Goal: Task Accomplishment & Management: Manage account settings

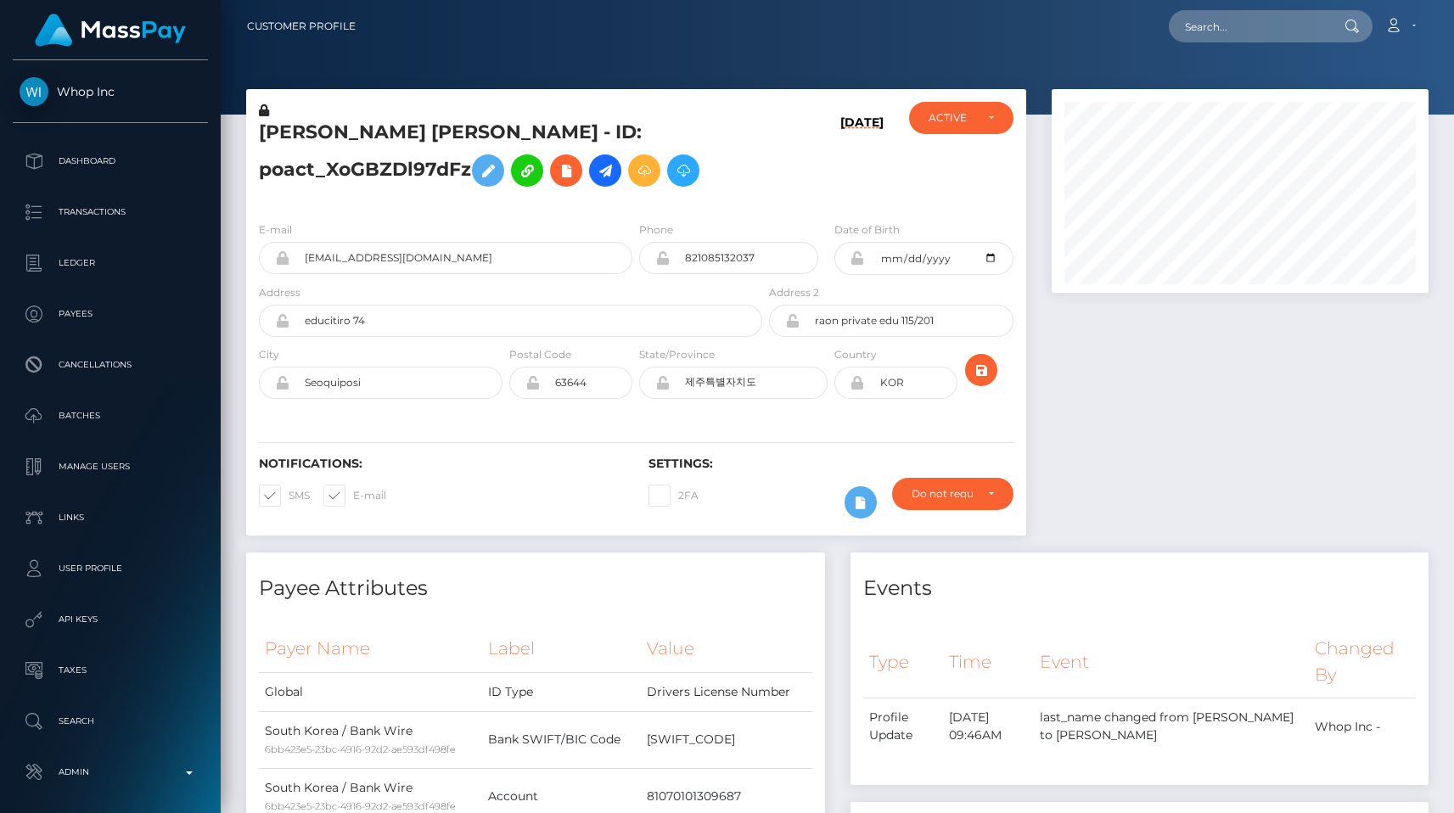
scroll to position [204, 377]
click at [1237, 19] on input "text" at bounding box center [1249, 26] width 160 height 32
paste input "pout_acUzHtN0oYkN9"
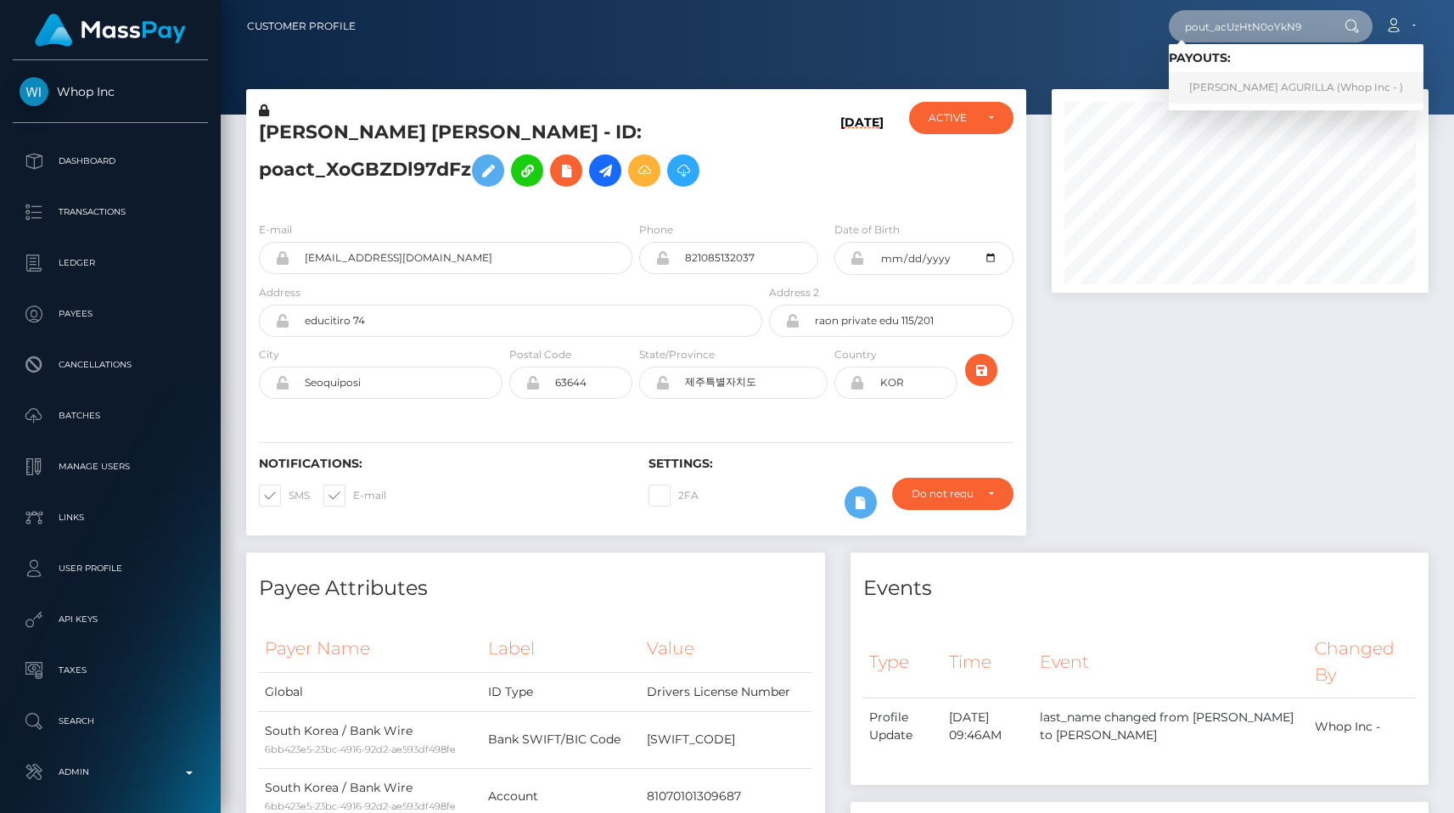
type input "pout_acUzHtN0oYkN9"
click at [1285, 77] on link "JUNJUN BARIT AGURILLA (Whop Inc - )" at bounding box center [1296, 87] width 255 height 31
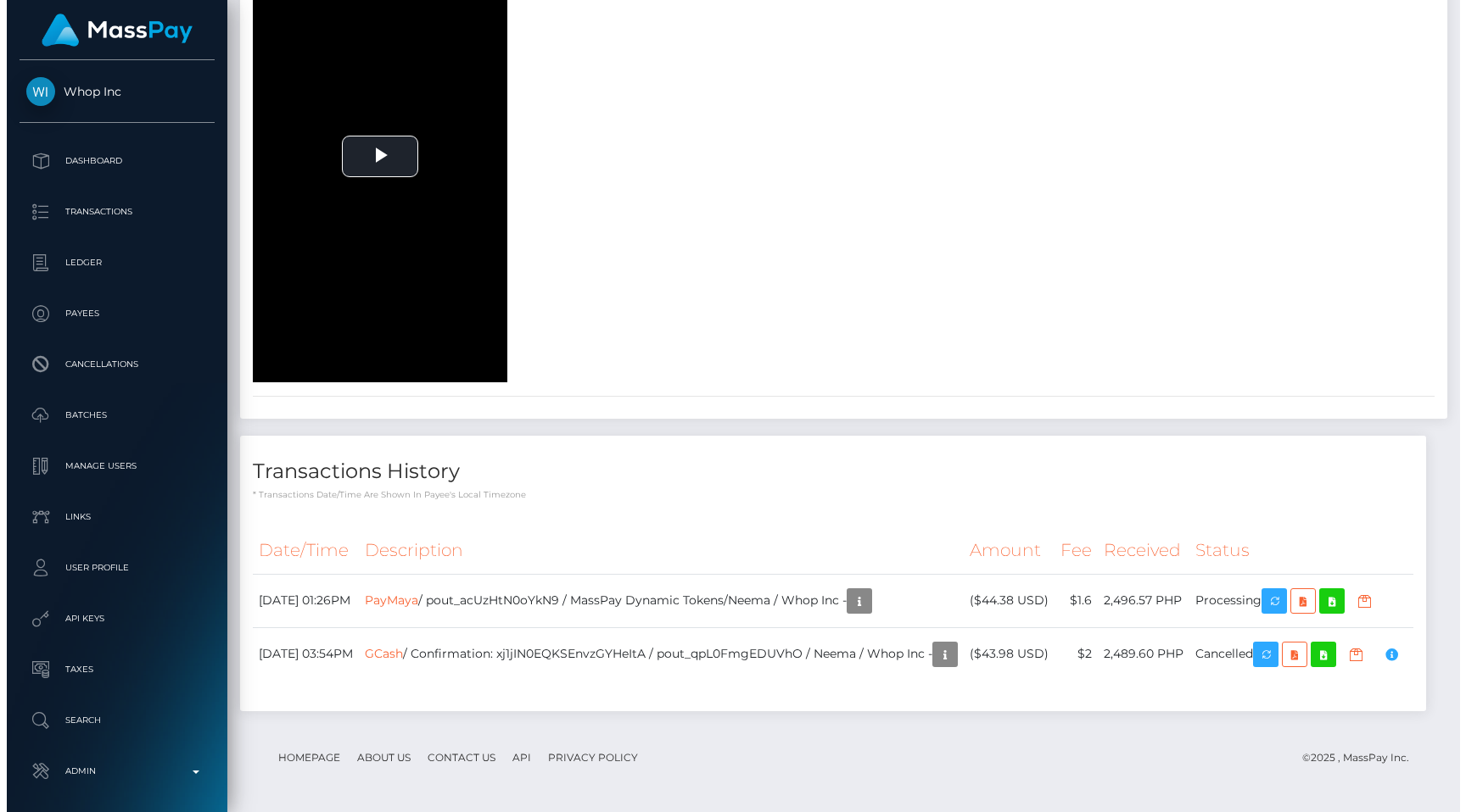
scroll to position [4473, 0]
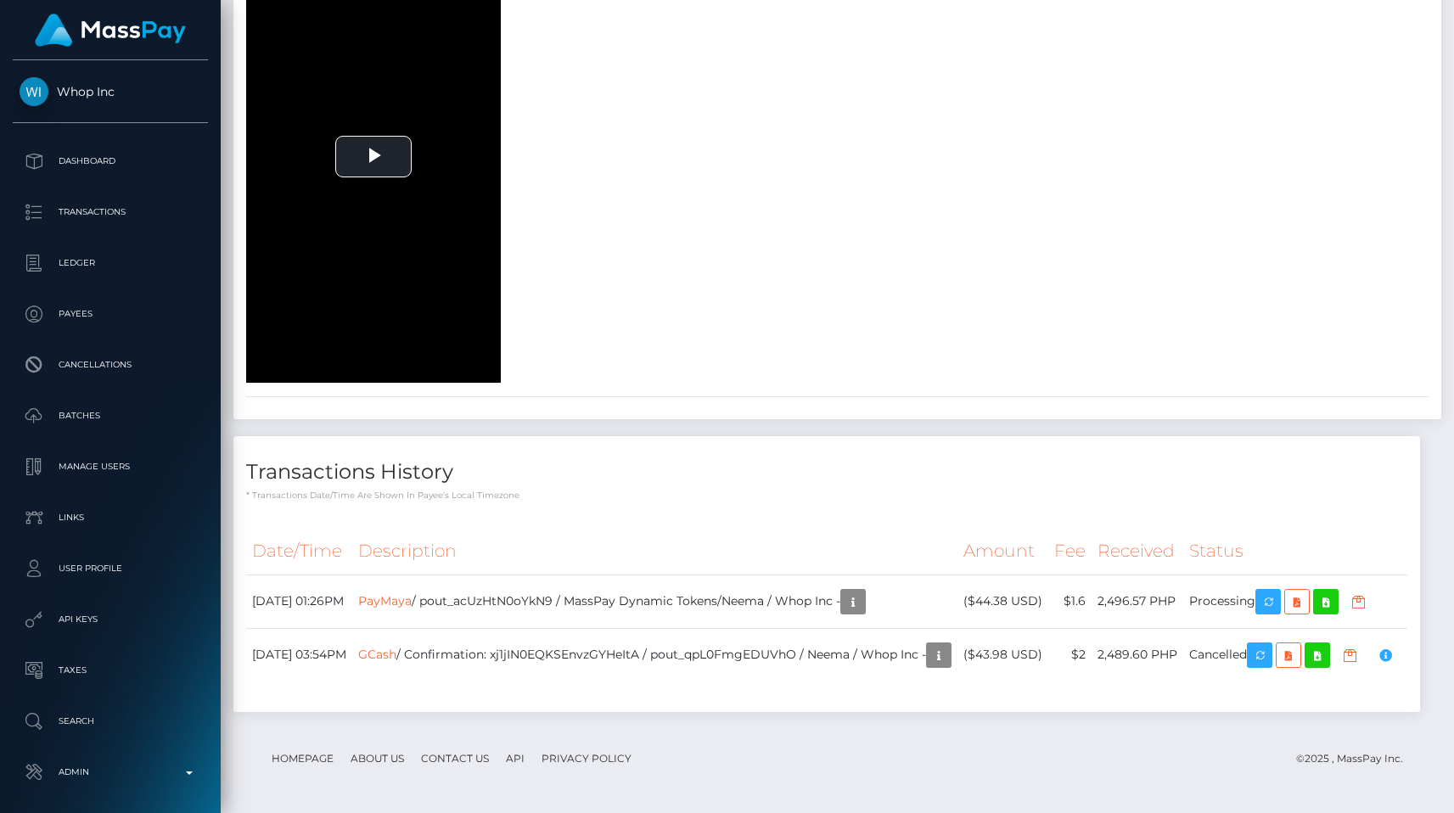
click at [730, 528] on th "Description" at bounding box center [654, 551] width 605 height 47
click at [412, 593] on link "PayMaya" at bounding box center [384, 600] width 53 height 15
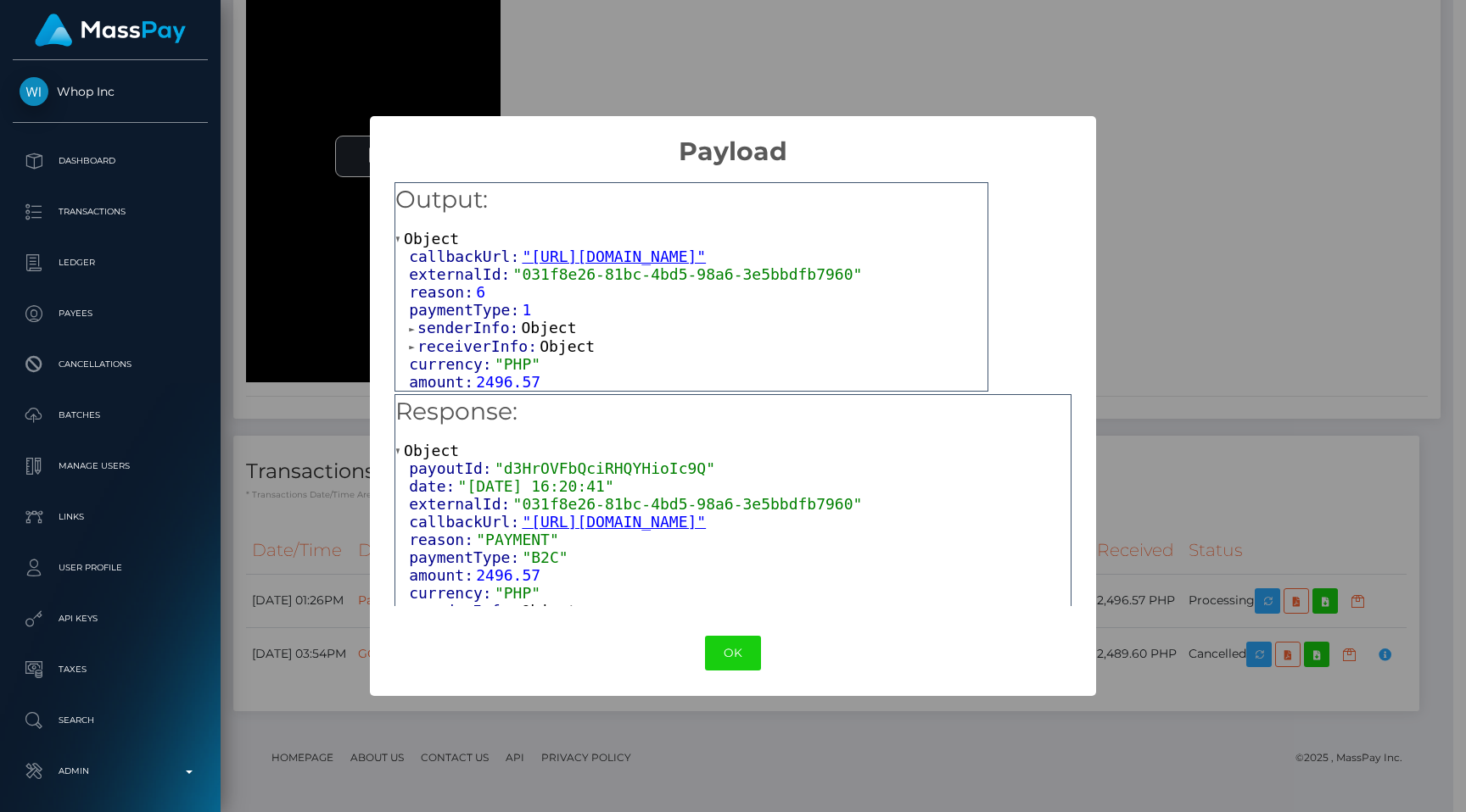
scroll to position [11, 0]
click at [466, 343] on span "receiverInfo:" at bounding box center [479, 347] width 122 height 18
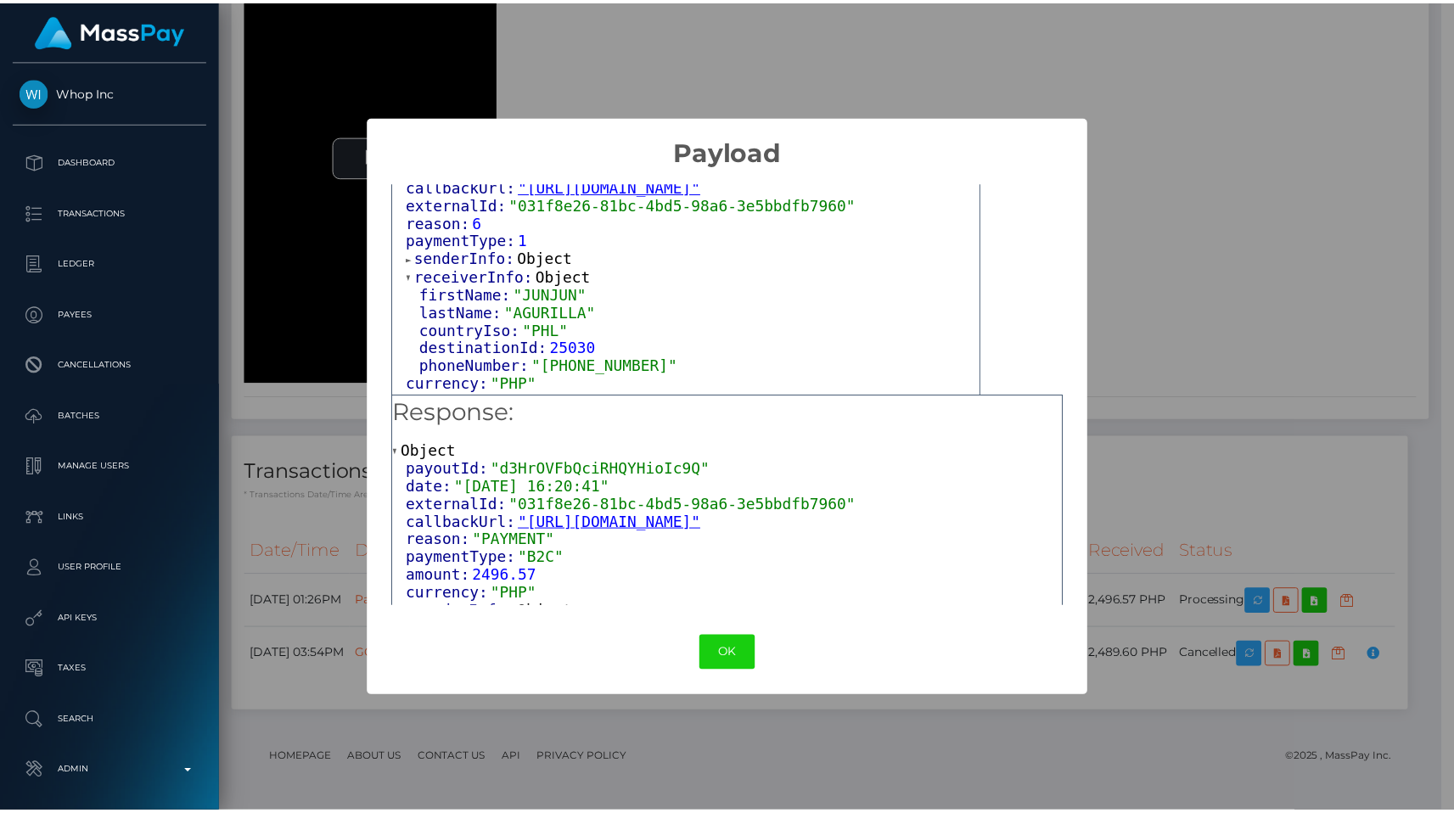
scroll to position [98, 0]
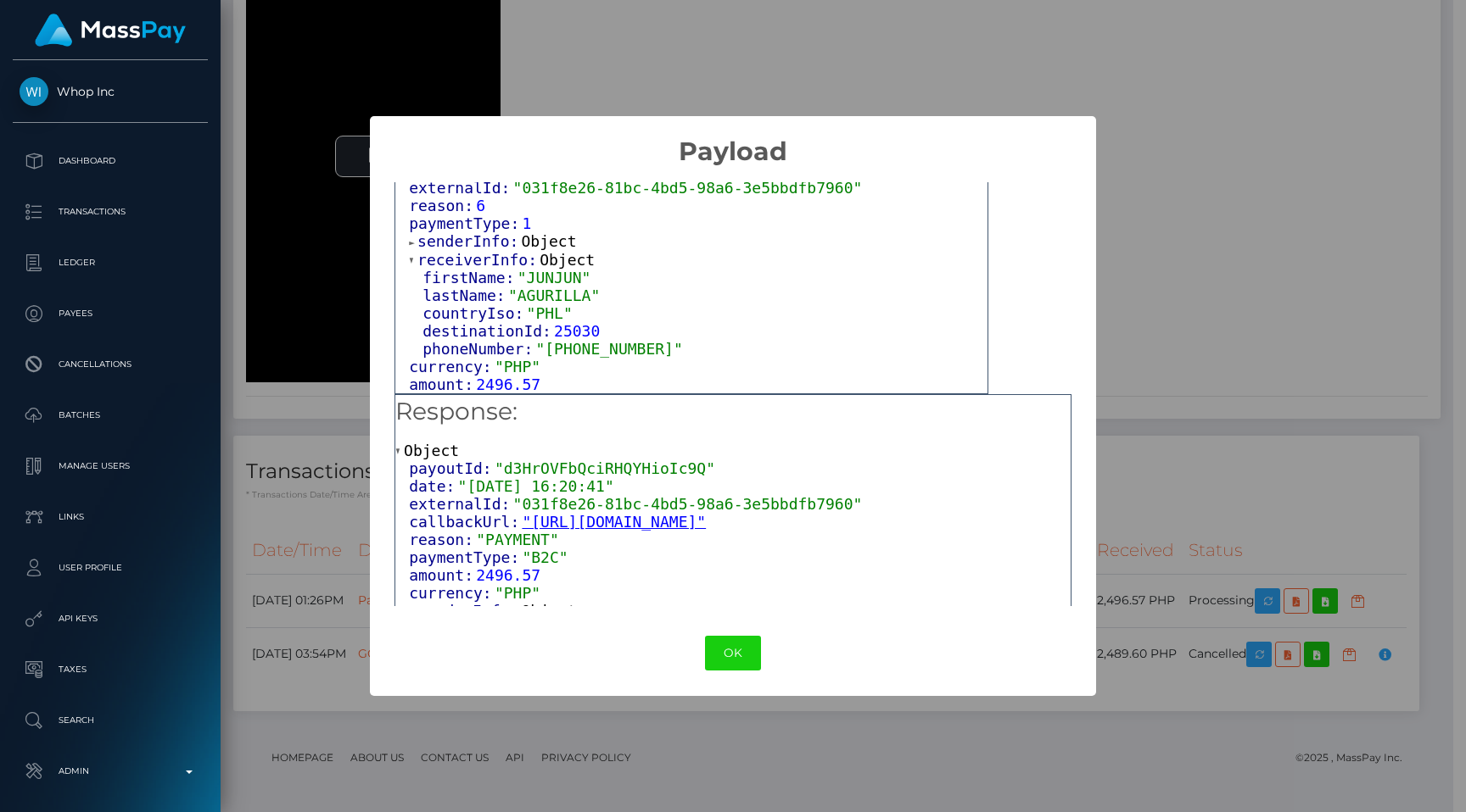
click at [704, 634] on div "OK No Cancel" at bounding box center [733, 653] width 726 height 52
click at [730, 651] on button "OK" at bounding box center [733, 653] width 56 height 35
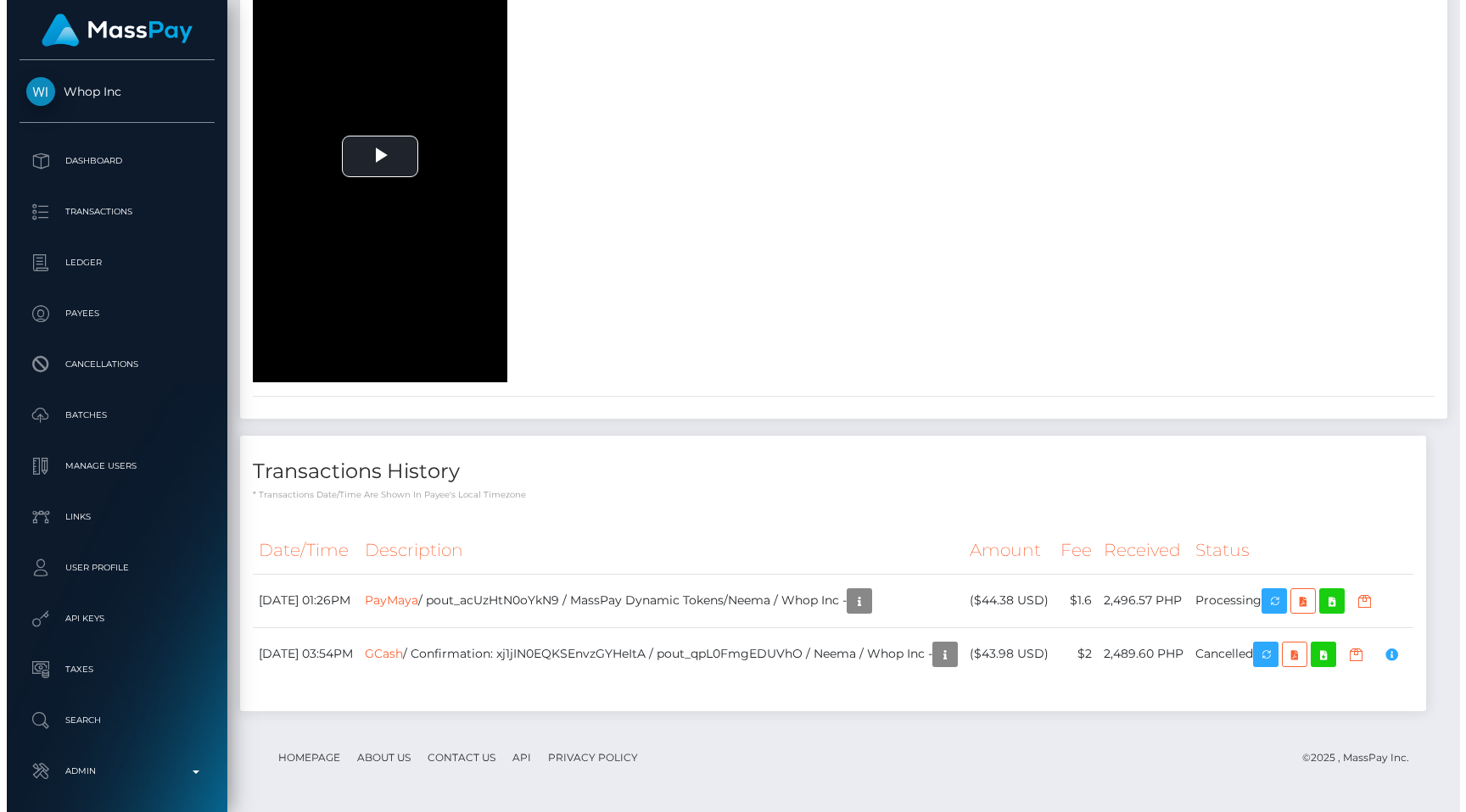
scroll to position [847692, 847984]
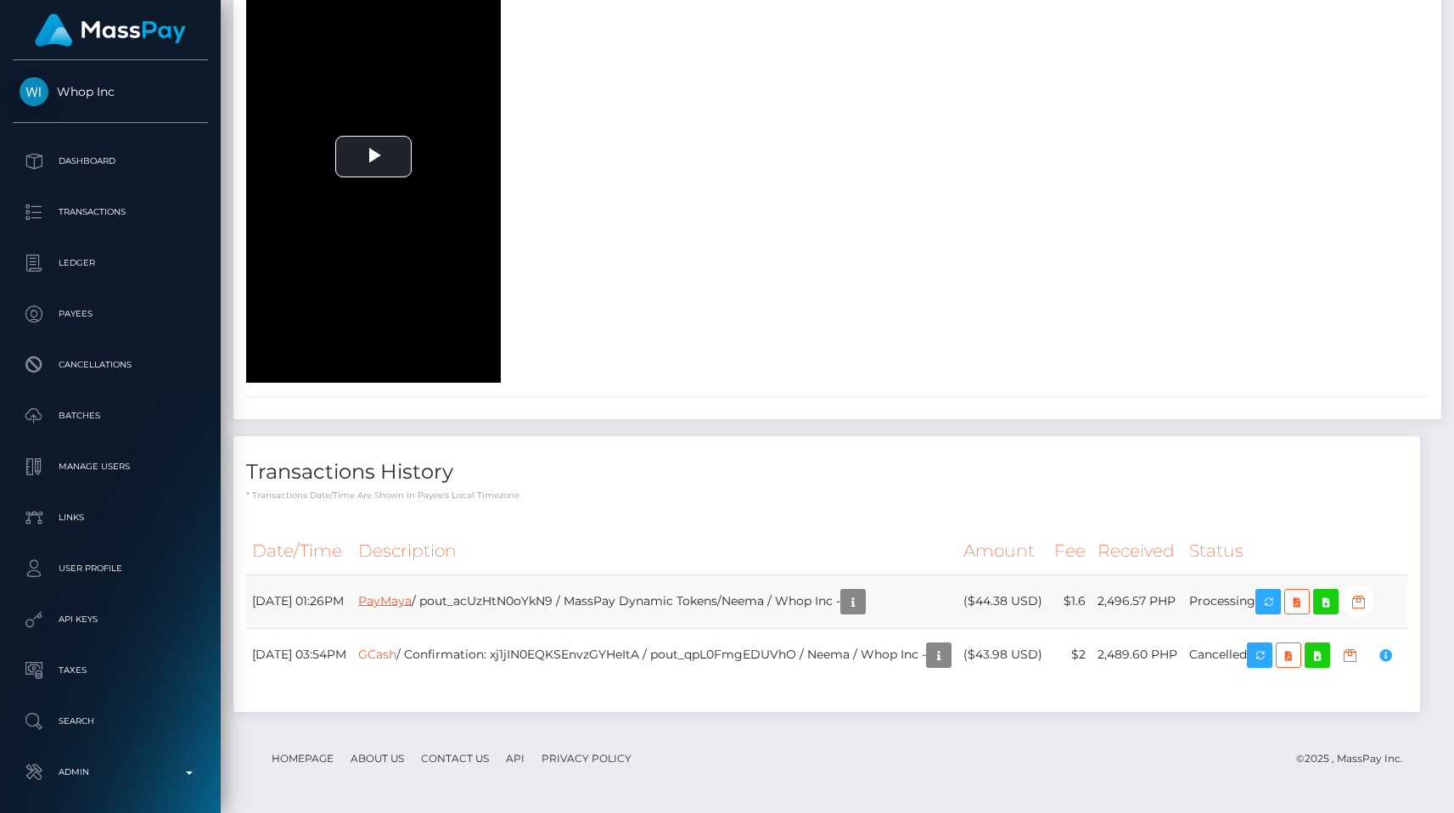
click at [412, 593] on link "PayMaya" at bounding box center [384, 600] width 53 height 15
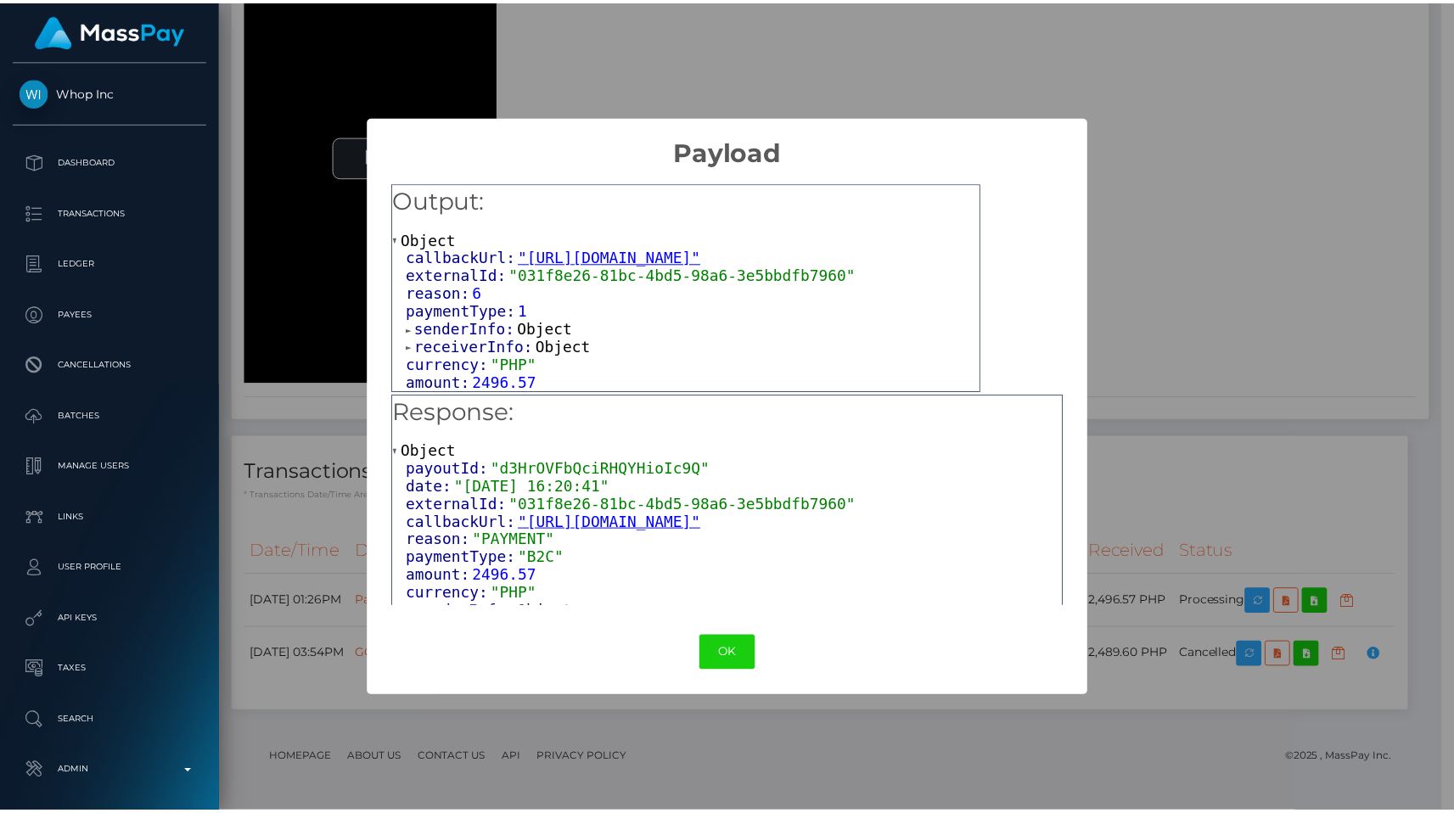
scroll to position [11, 0]
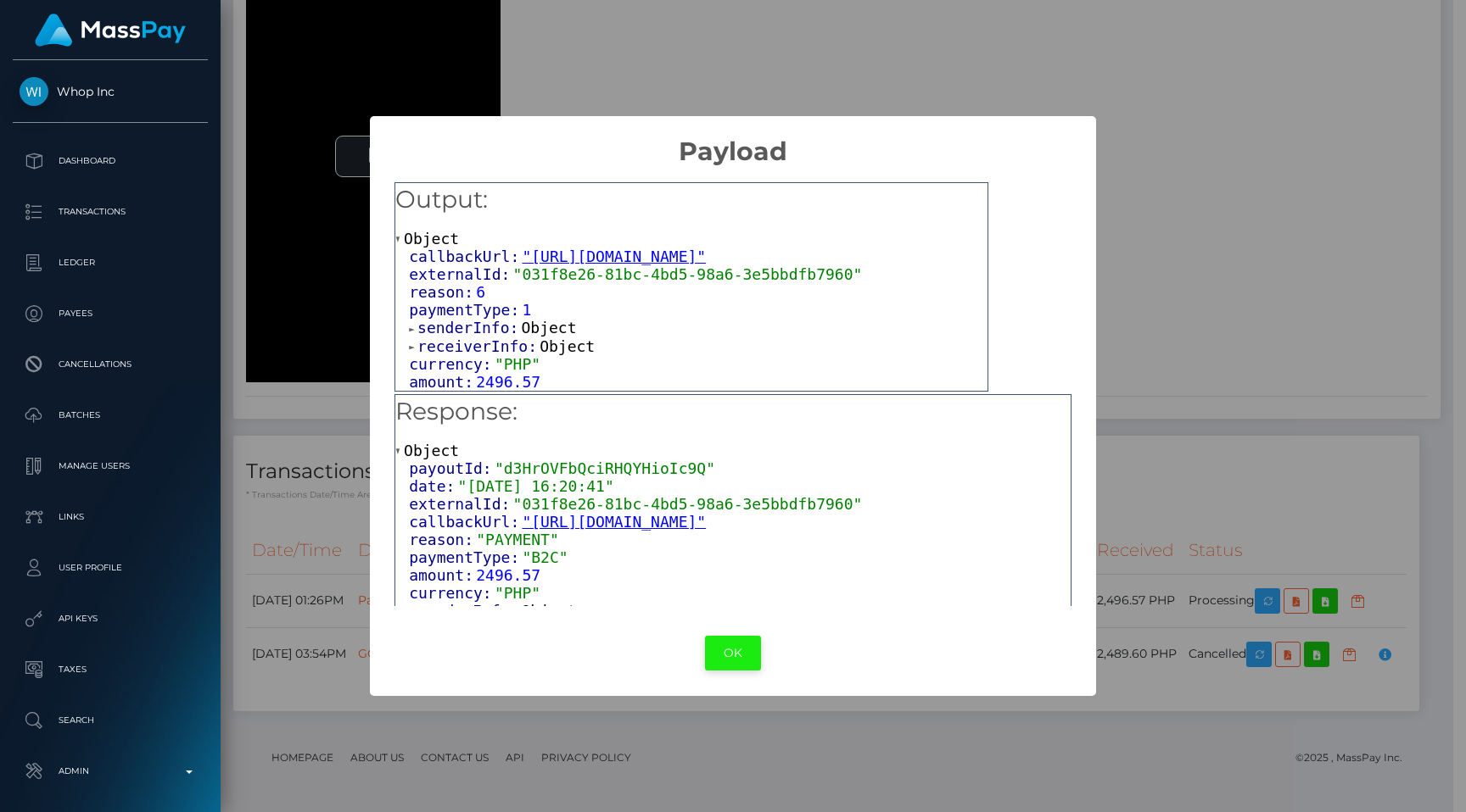
click at [712, 646] on button "OK" at bounding box center [733, 653] width 56 height 35
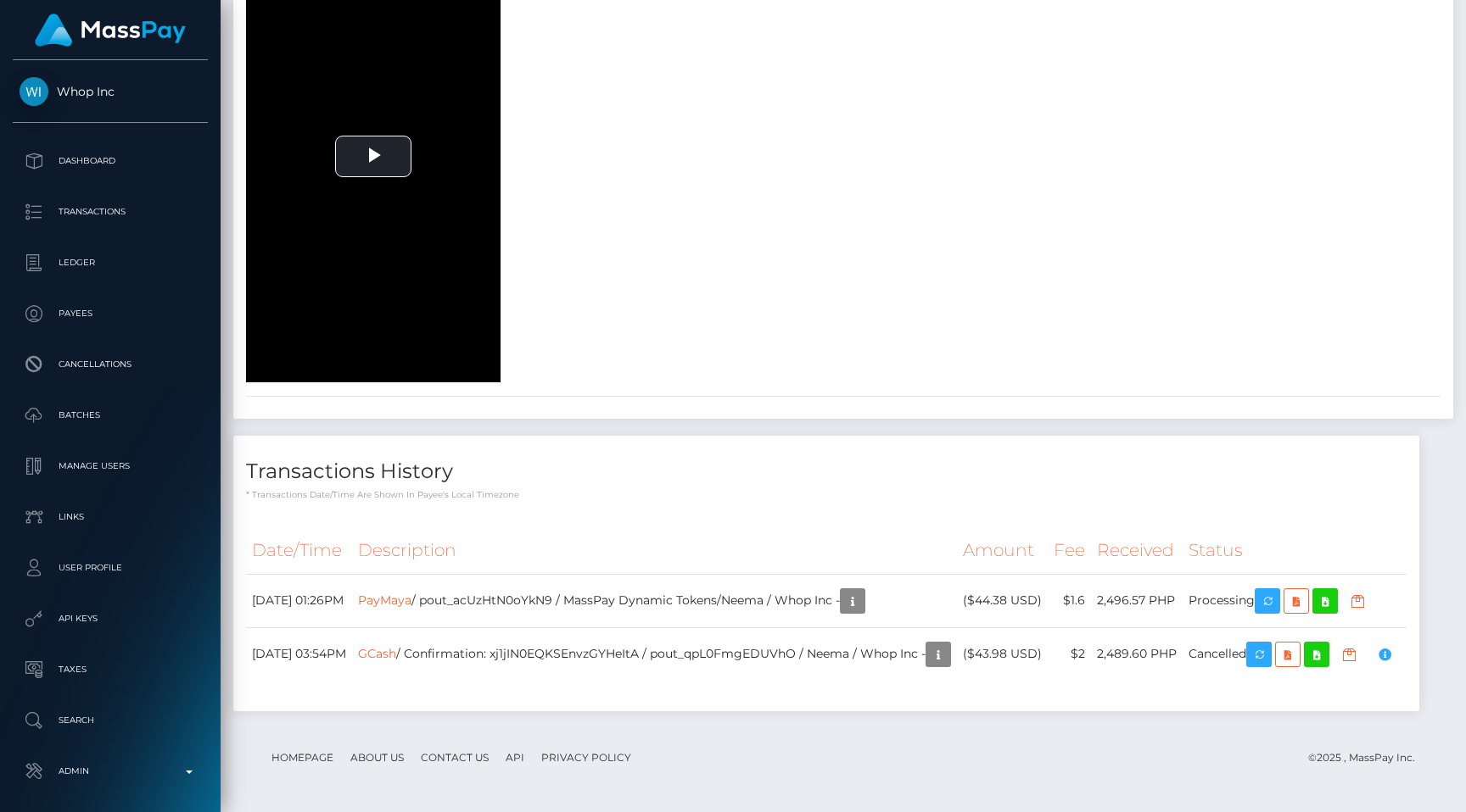
scroll to position [847692, 847984]
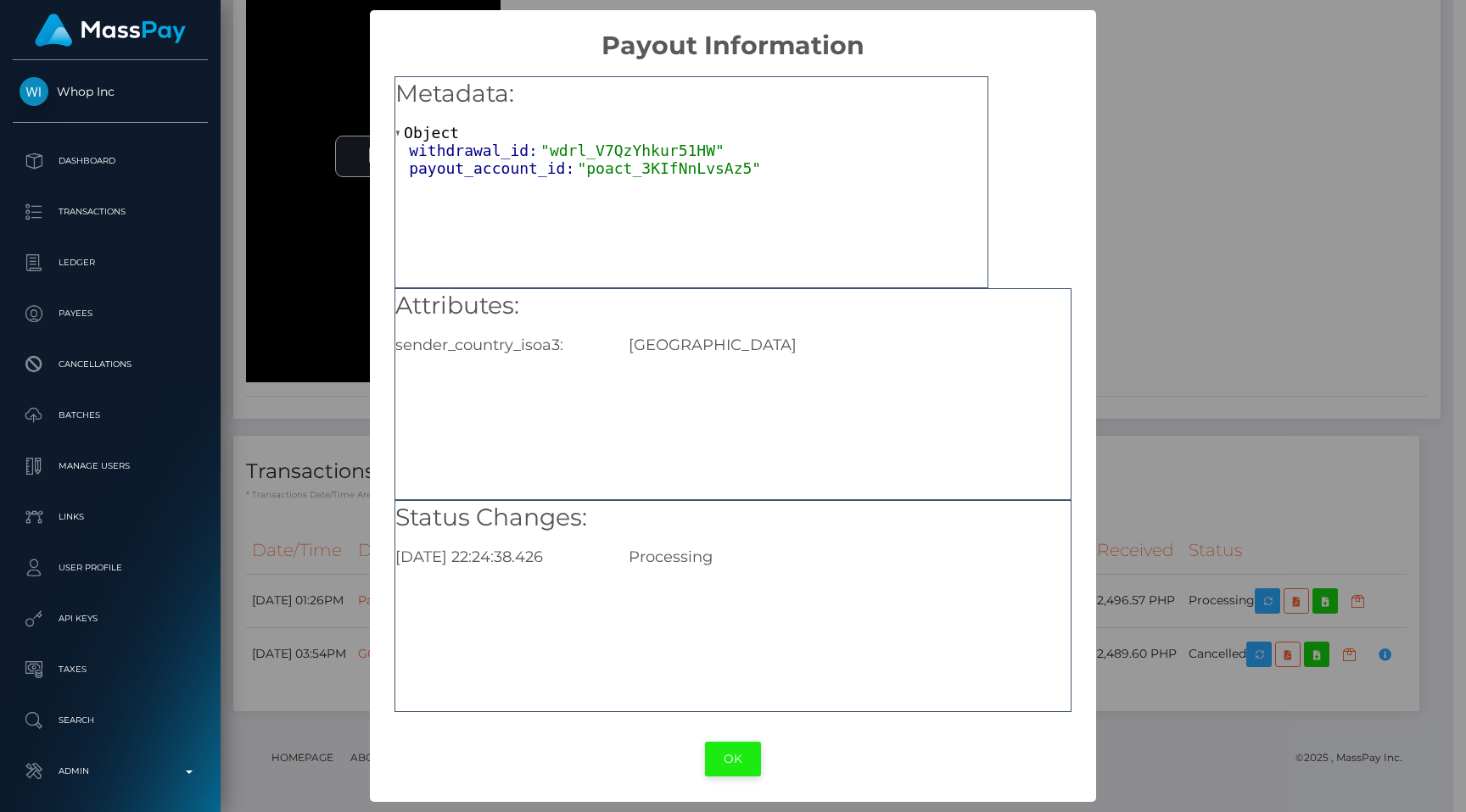
click at [715, 760] on button "OK" at bounding box center [733, 759] width 56 height 35
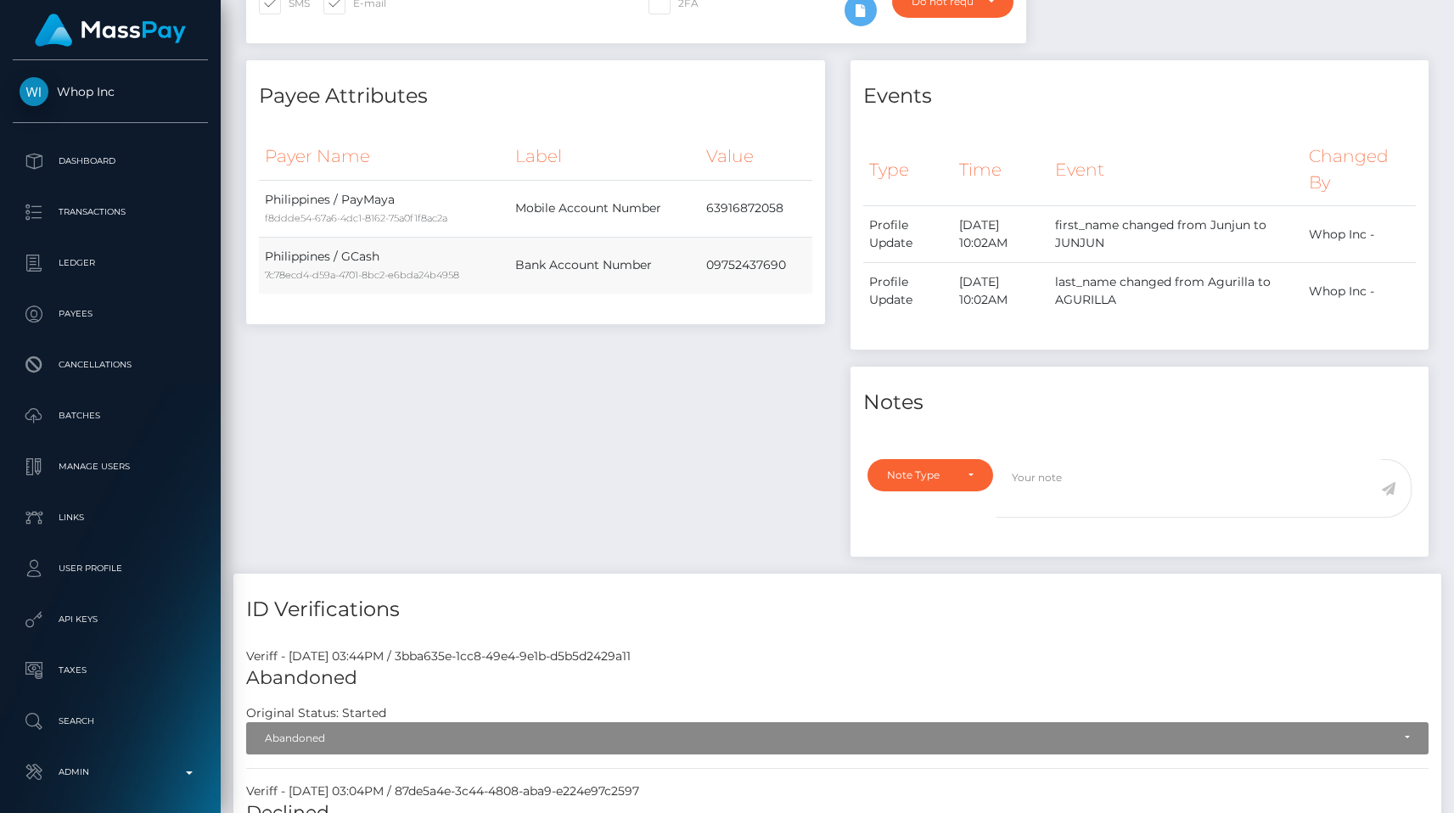
scroll to position [477, 0]
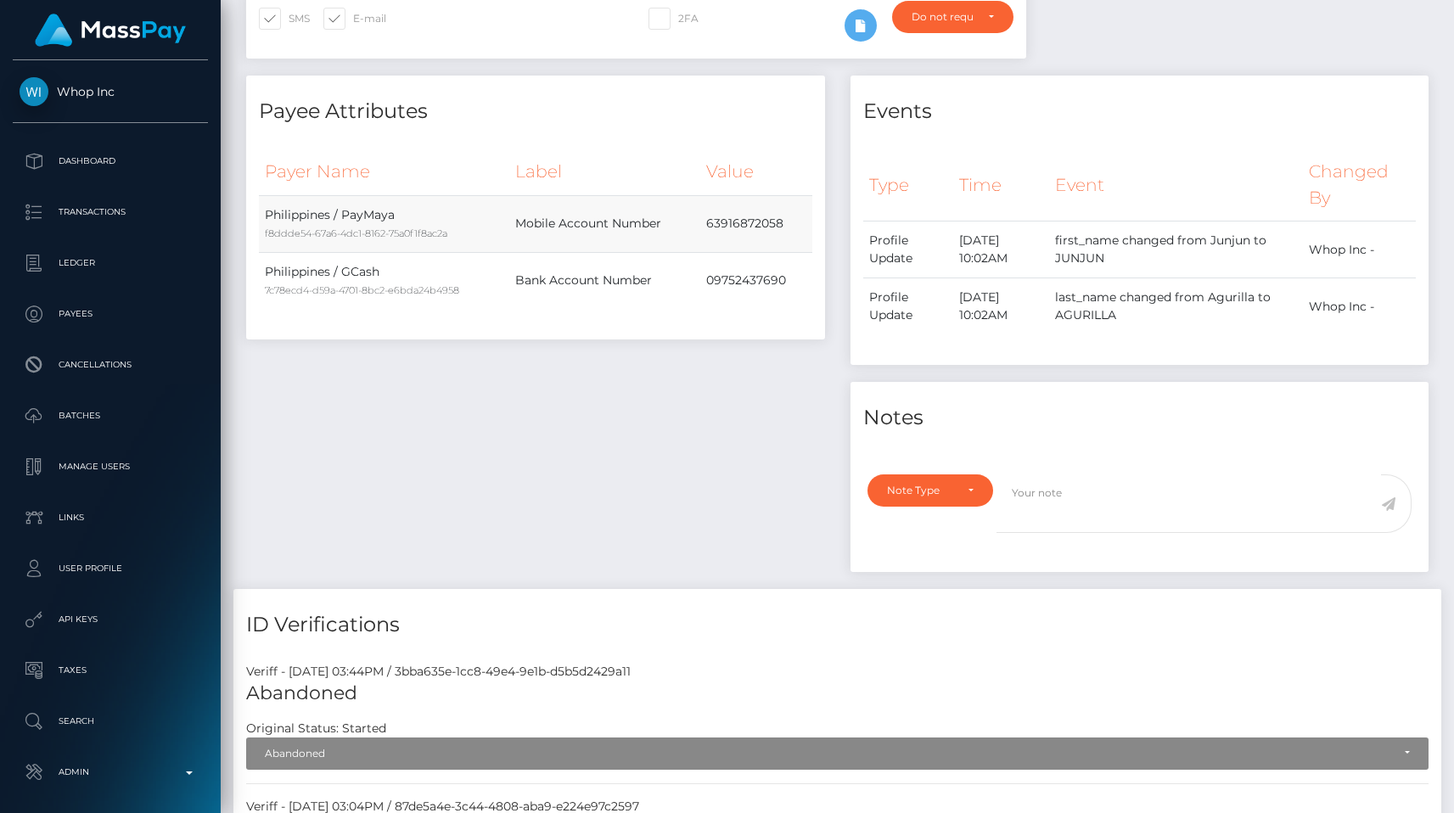
click at [743, 230] on td "63916872058" at bounding box center [755, 223] width 111 height 57
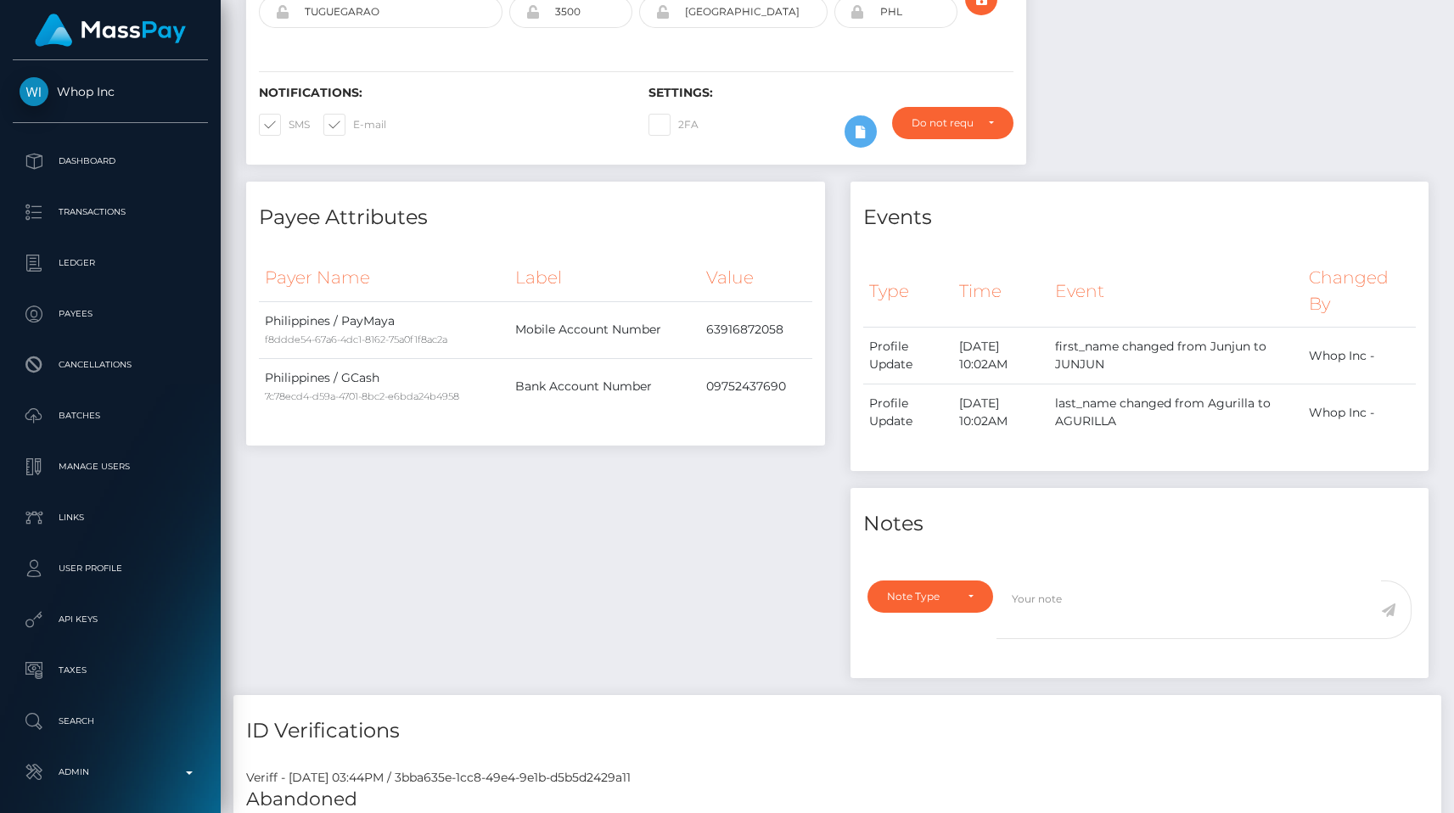
scroll to position [318, 0]
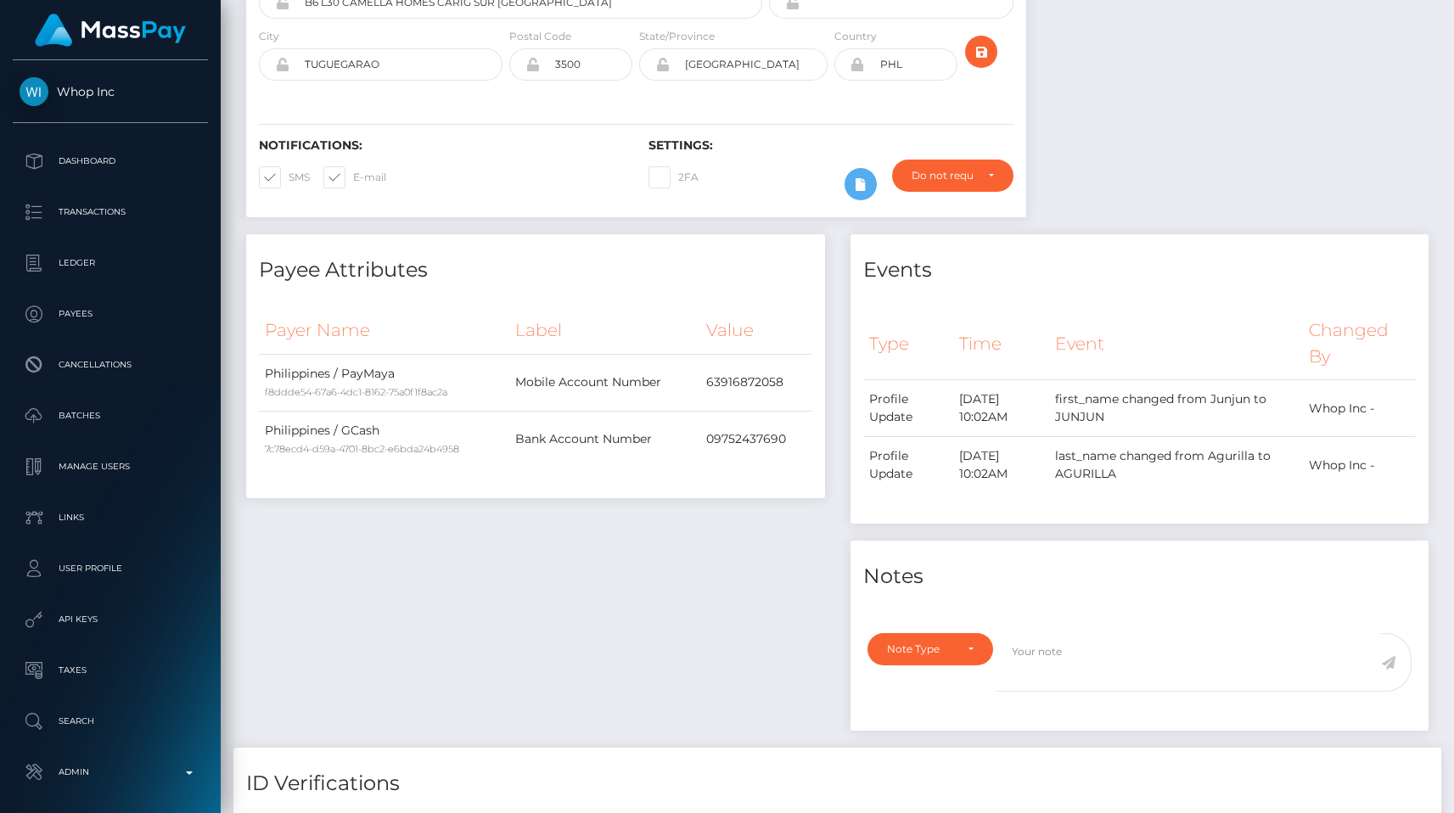
click at [1405, 213] on div at bounding box center [1240, 3] width 402 height 464
drag, startPoint x: 664, startPoint y: 384, endPoint x: 509, endPoint y: 384, distance: 154.5
click at [509, 384] on tr "Philippines / PayMaya f8ddde54-67a6-4dc1-8162-75a0f1f8ac2a Mobile Account Numbe…" at bounding box center [536, 382] width 554 height 57
copy tr "Mobile Account Number"
click at [625, 542] on div "Payee Attributes Payer Name Label Value Philippines / PayMaya f8ddde54-67a6-4dc…" at bounding box center [535, 491] width 604 height 514
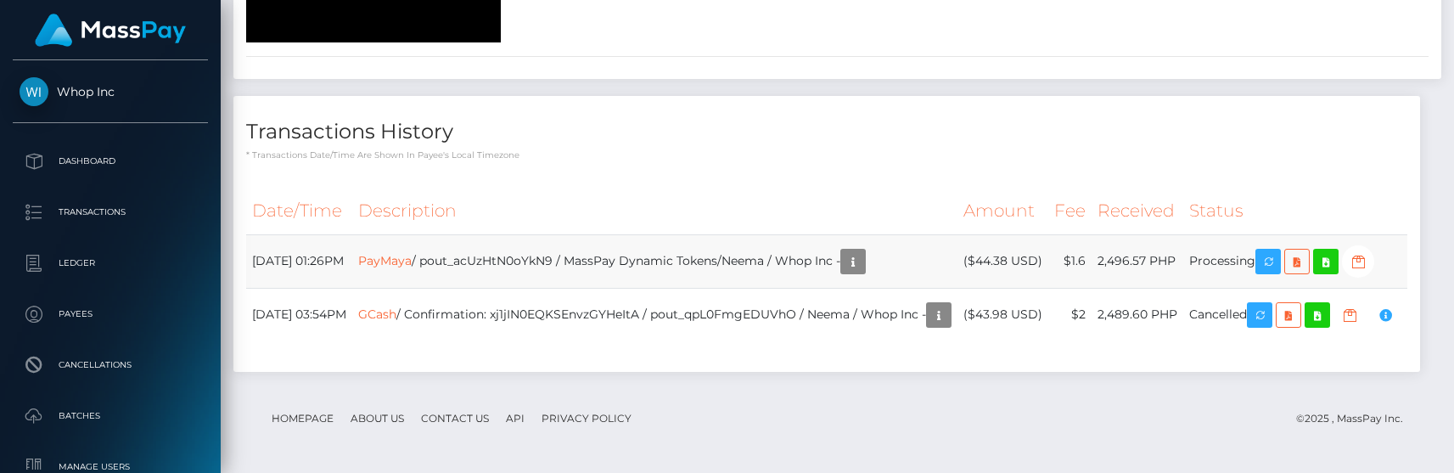
scroll to position [4819, 0]
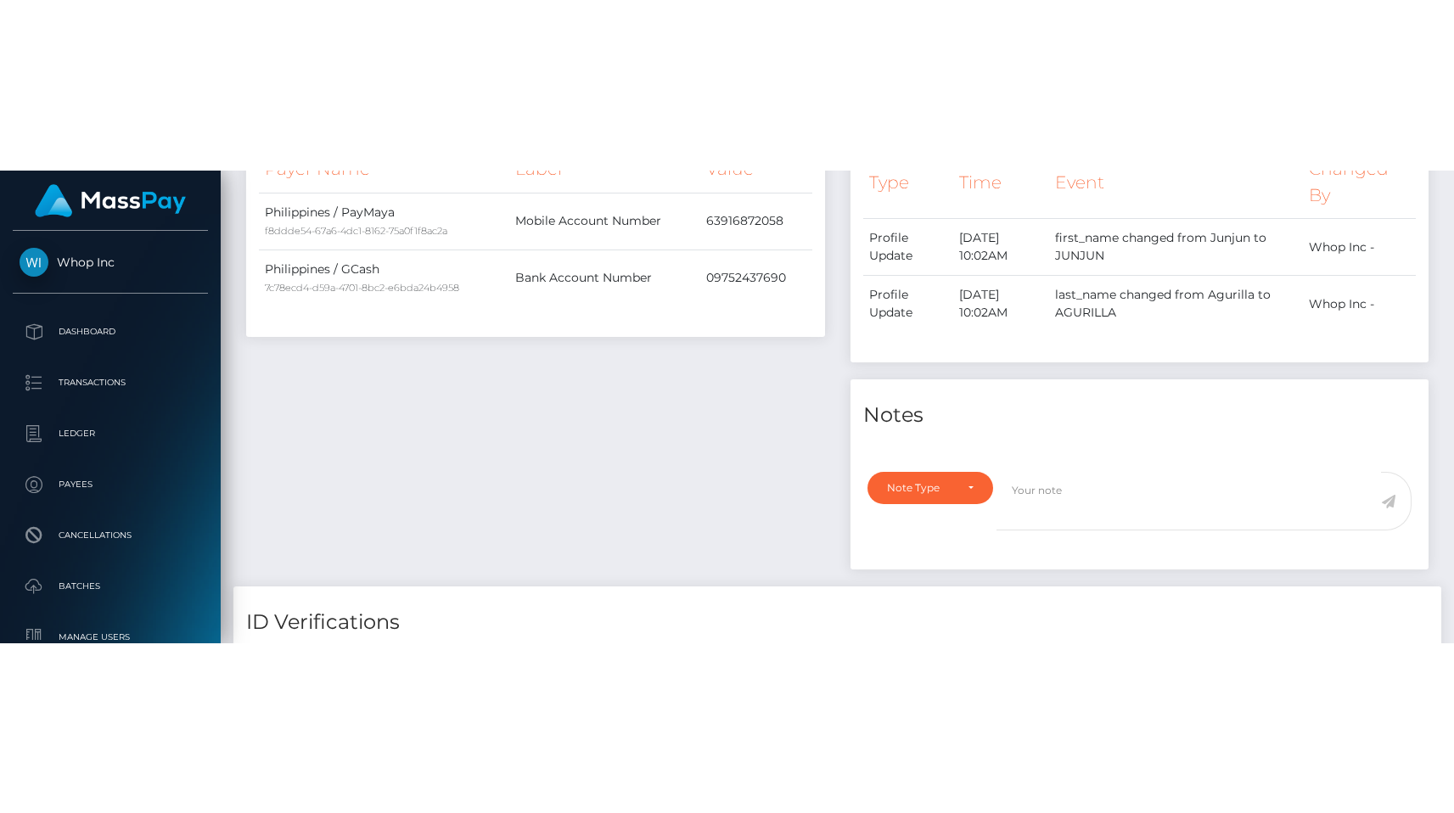
scroll to position [606, 0]
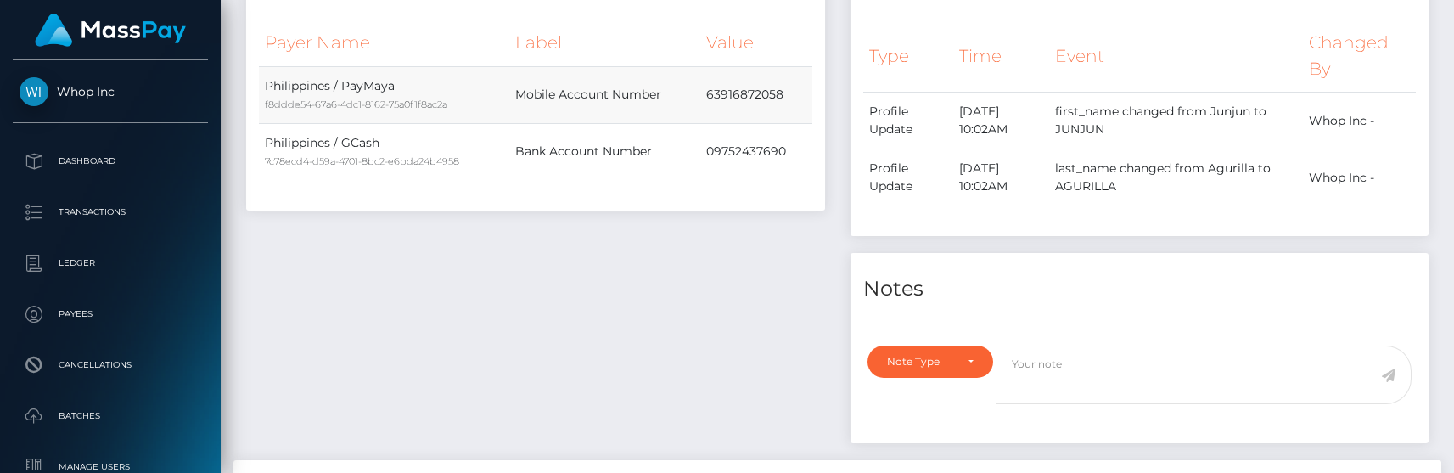
drag, startPoint x: 797, startPoint y: 95, endPoint x: 727, endPoint y: 89, distance: 70.7
click at [727, 89] on td "63916872058" at bounding box center [755, 94] width 111 height 57
click at [792, 100] on td "63916872058" at bounding box center [755, 94] width 111 height 57
drag, startPoint x: 790, startPoint y: 100, endPoint x: 771, endPoint y: 100, distance: 18.7
click at [771, 100] on td "63916872058" at bounding box center [755, 94] width 111 height 57
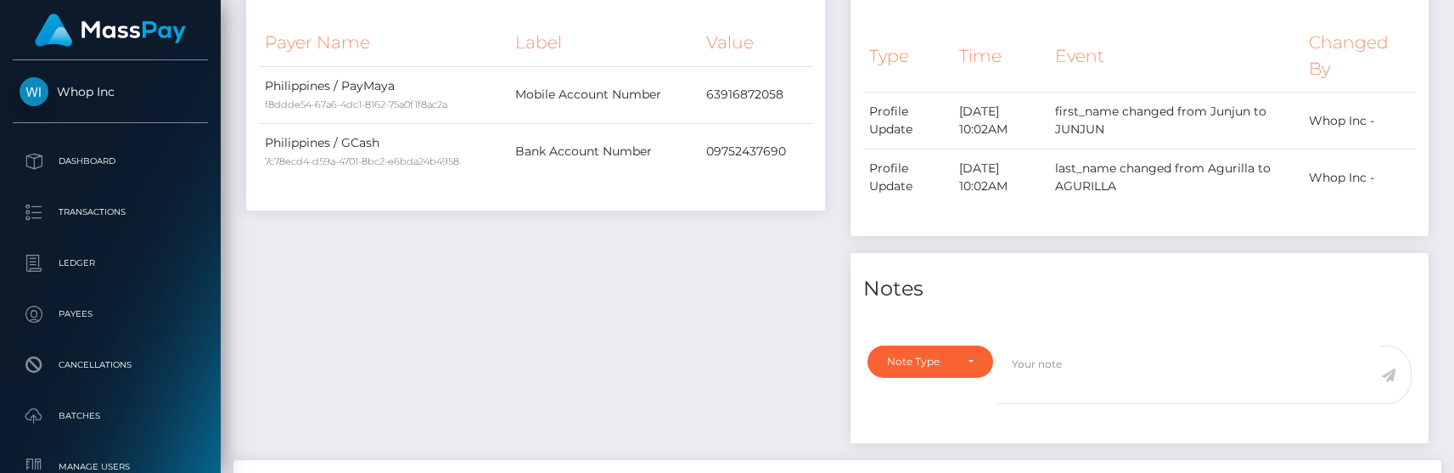
click at [693, 273] on div "Payee Attributes Payer Name Label Value Philippines / PayMaya f8ddde54-67a6-4dc…" at bounding box center [535, 204] width 604 height 514
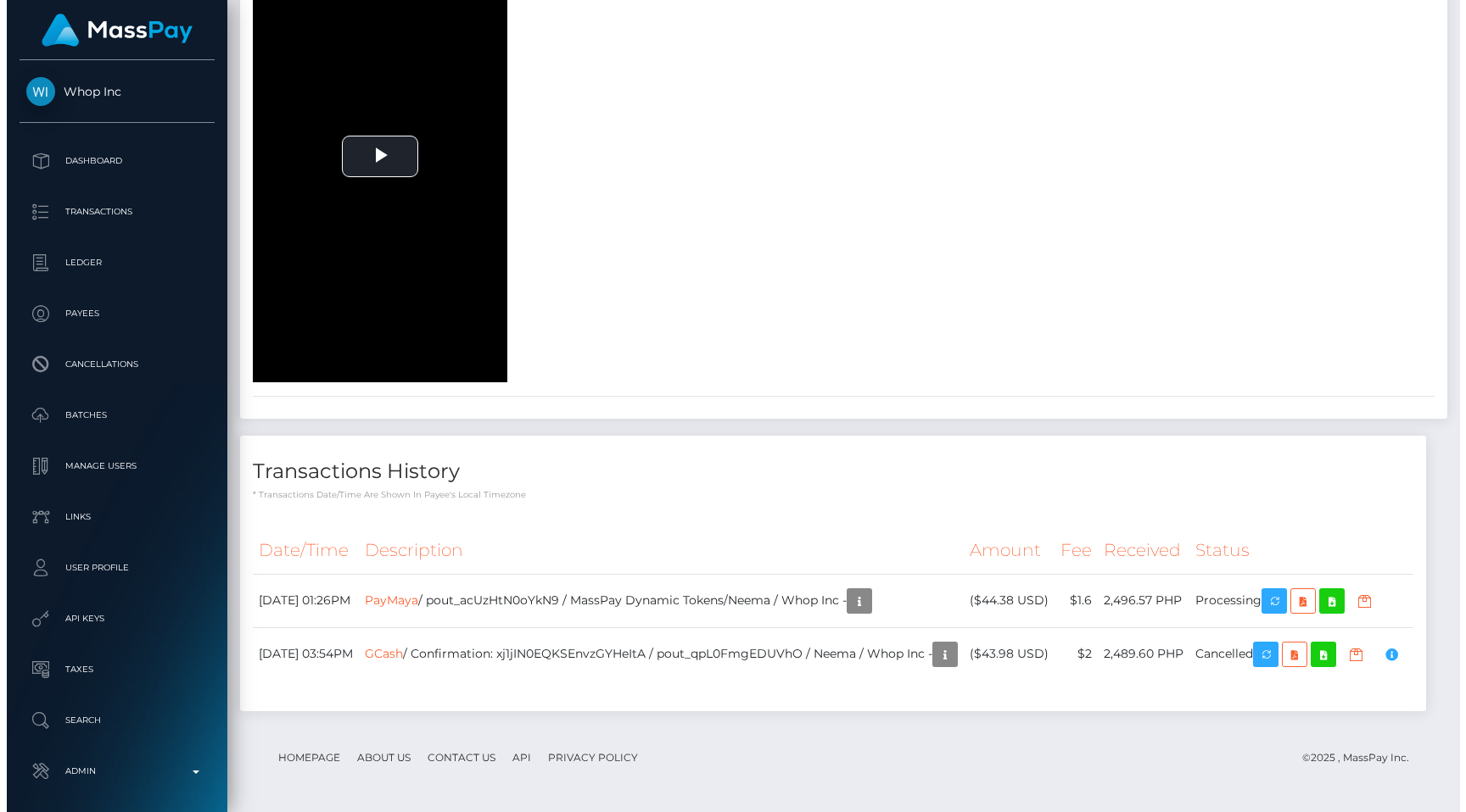
scroll to position [4473, 0]
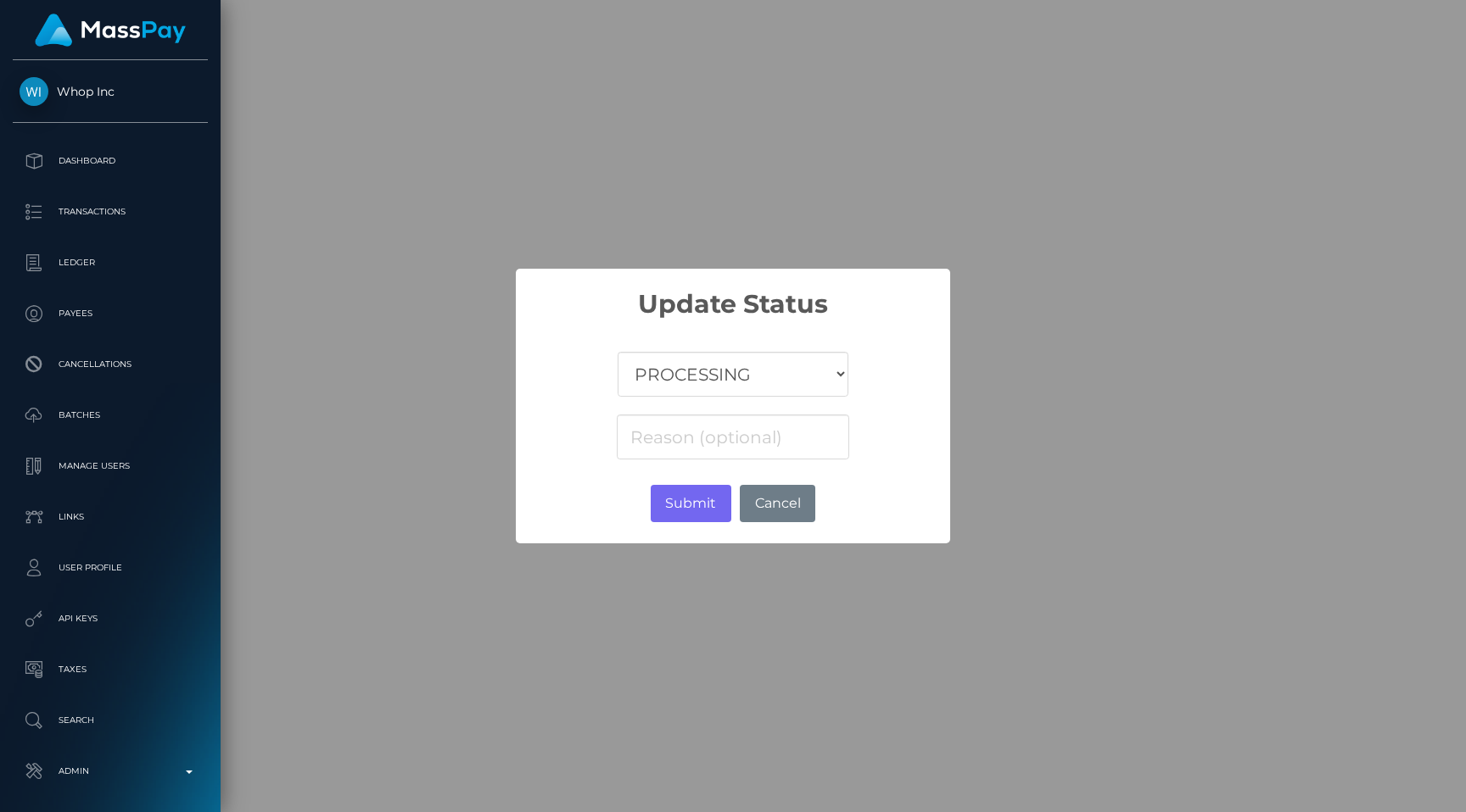
scroll to position [847692, 847984]
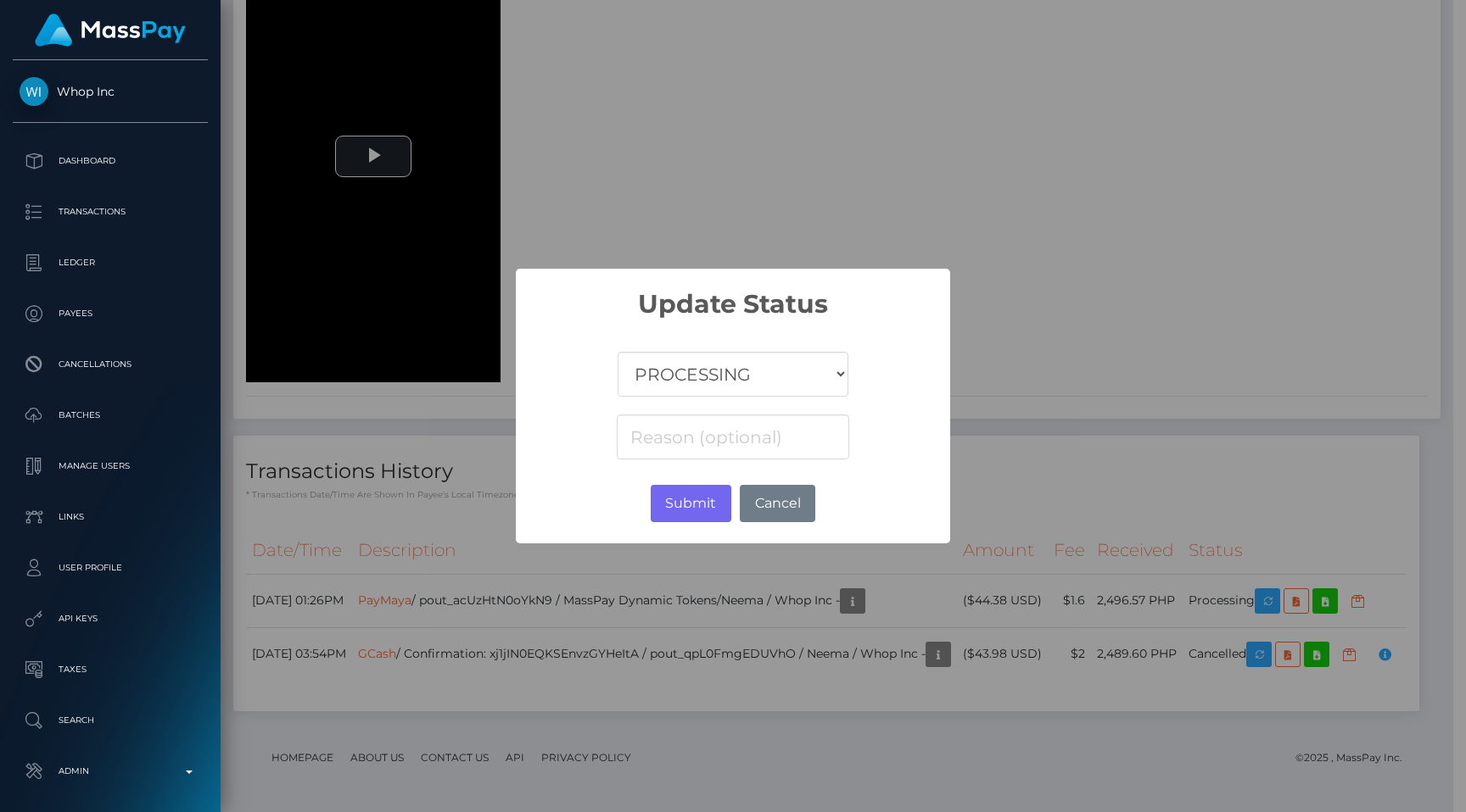
click at [755, 377] on select "COMPLETED CANCELLED READY_FOR_PICKUP PROCESSING" at bounding box center [733, 374] width 231 height 45
select select "CANCELLED"
click at [619, 352] on select "COMPLETED CANCELLED READY_FOR_PICKUP PROCESSING" at bounding box center [733, 374] width 231 height 45
click at [720, 438] on input at bounding box center [733, 436] width 233 height 45
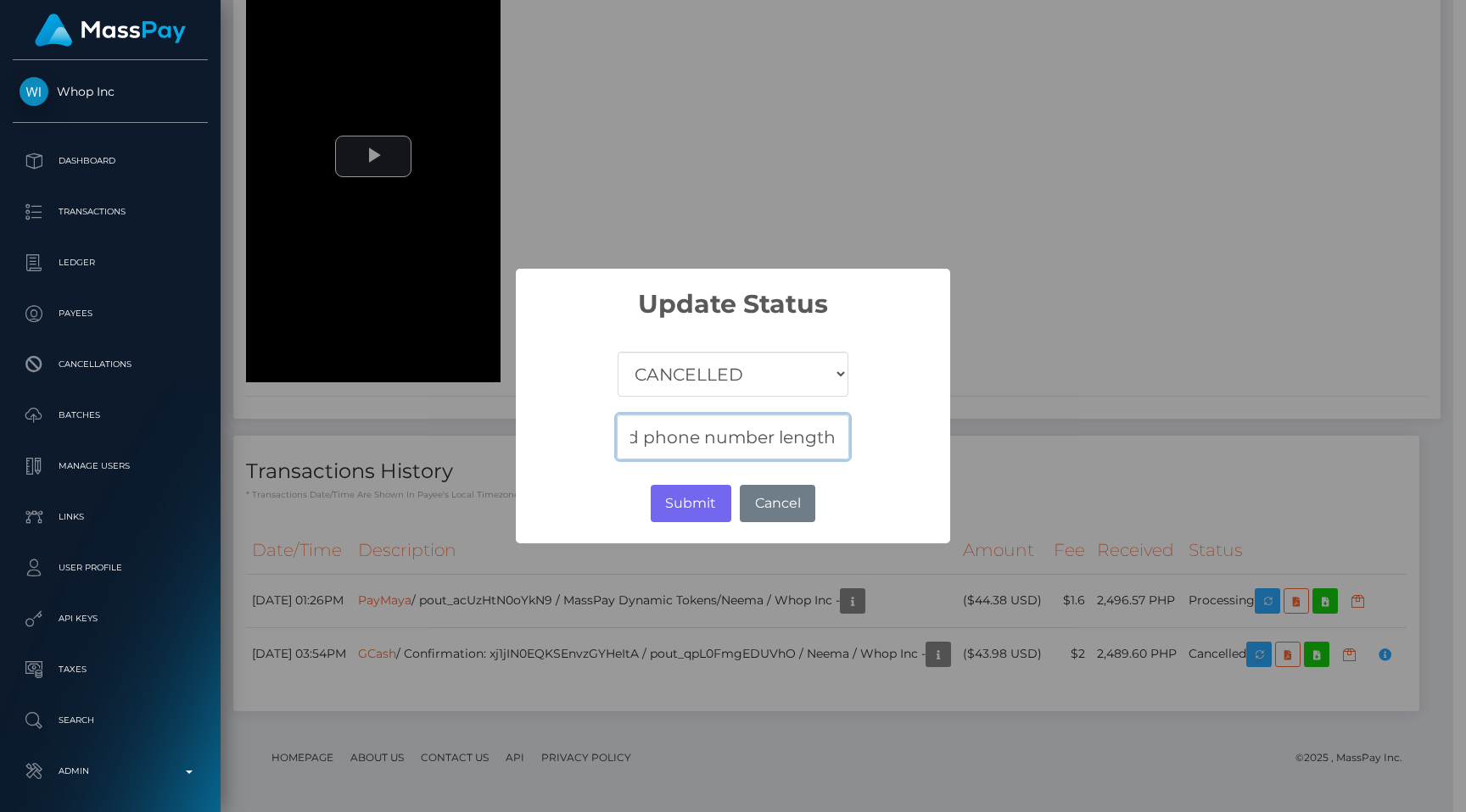
click at [643, 440] on input "Invalid phone number length" at bounding box center [733, 436] width 233 height 45
type input "Invalid wallet phone number length"
click at [709, 502] on button "Submit" at bounding box center [691, 503] width 81 height 37
click at [1039, 139] on div "× Update Status COMPLETED CANCELLED READY_FOR_PICKUP PROCESSING Invalid wallet …" at bounding box center [733, 406] width 1466 height 812
